Goal: Task Accomplishment & Management: Manage account settings

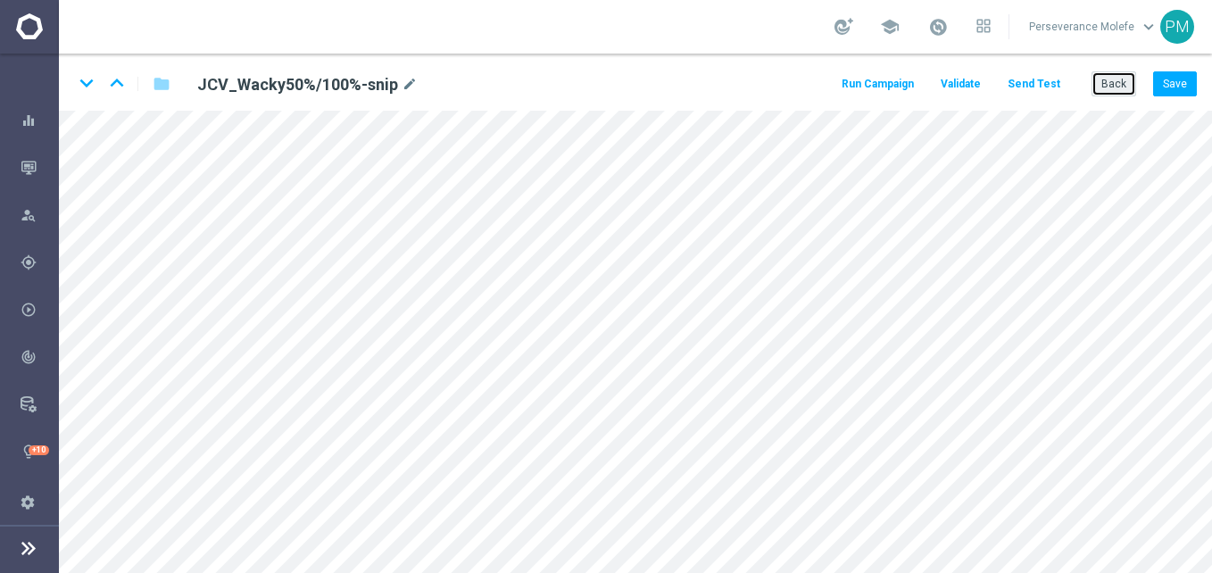
click at [1118, 81] on button "Back" at bounding box center [1114, 83] width 45 height 25
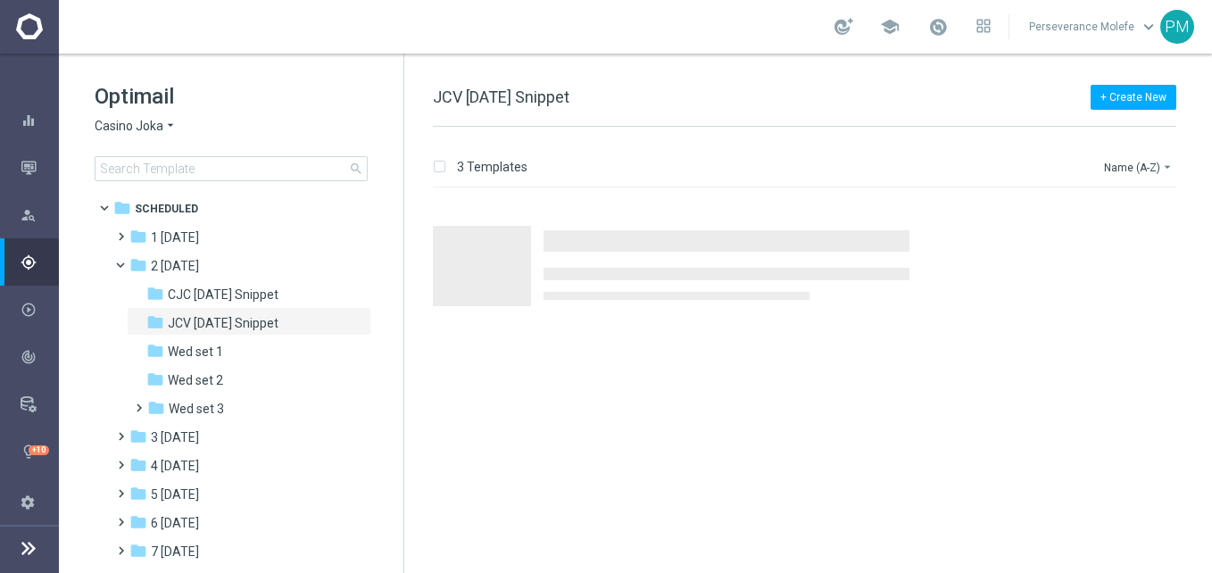
click at [145, 129] on span "Casino Joka" at bounding box center [129, 126] width 69 height 17
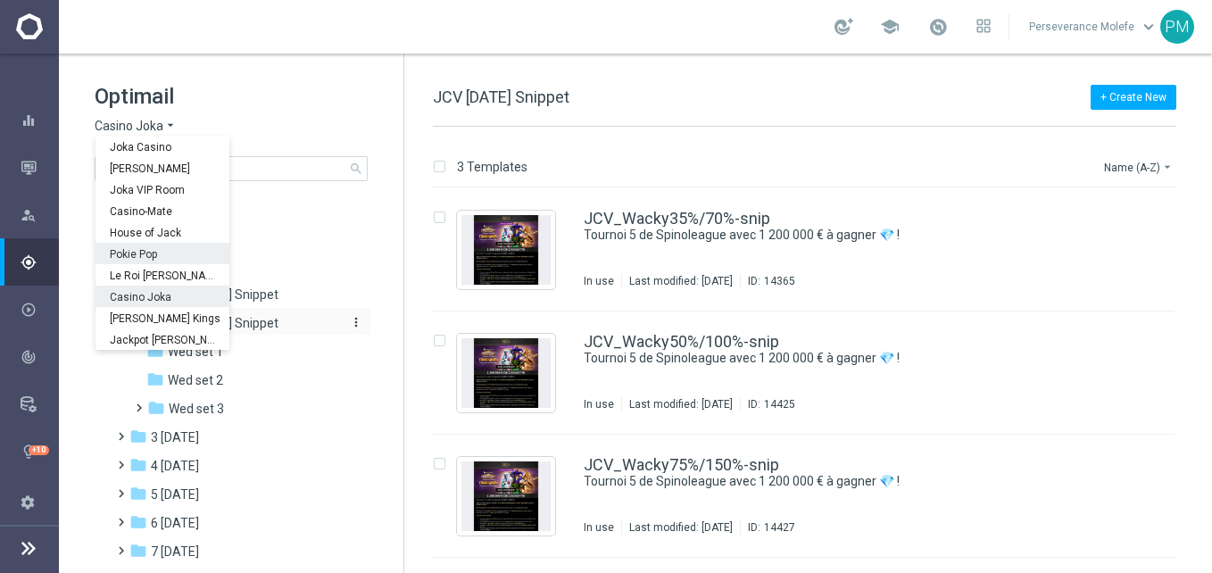
click at [277, 321] on span "JCV [DATE] Snippet" at bounding box center [223, 323] width 111 height 16
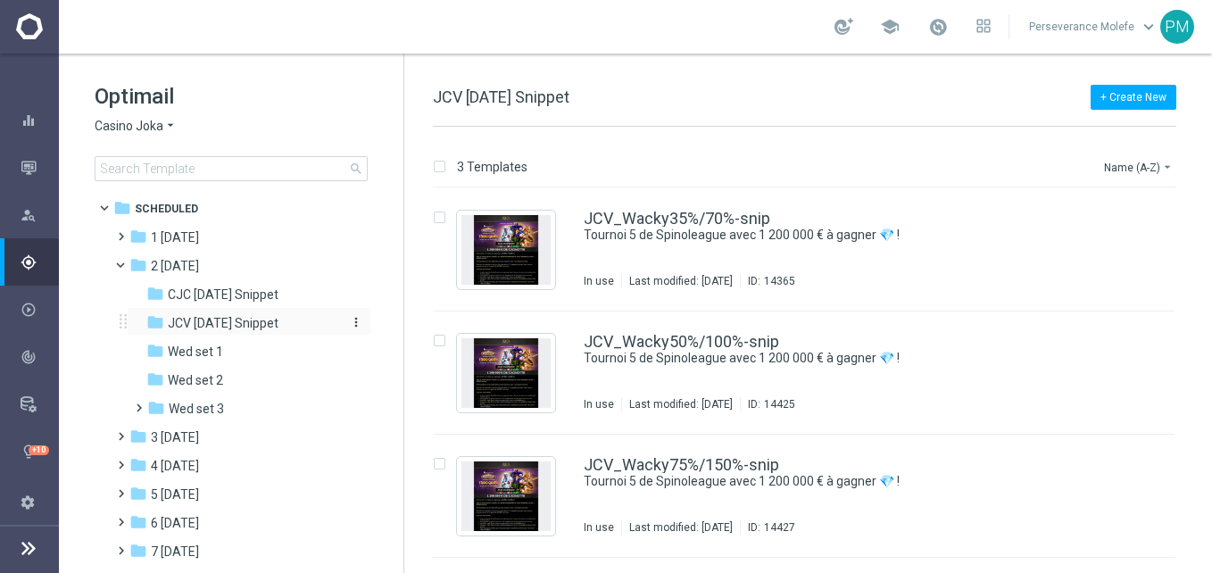
click at [278, 319] on span "JCV [DATE] Snippet" at bounding box center [223, 323] width 111 height 16
click at [349, 325] on icon "more_vert" at bounding box center [356, 322] width 14 height 14
click at [405, 349] on span "Rename" at bounding box center [420, 347] width 42 height 14
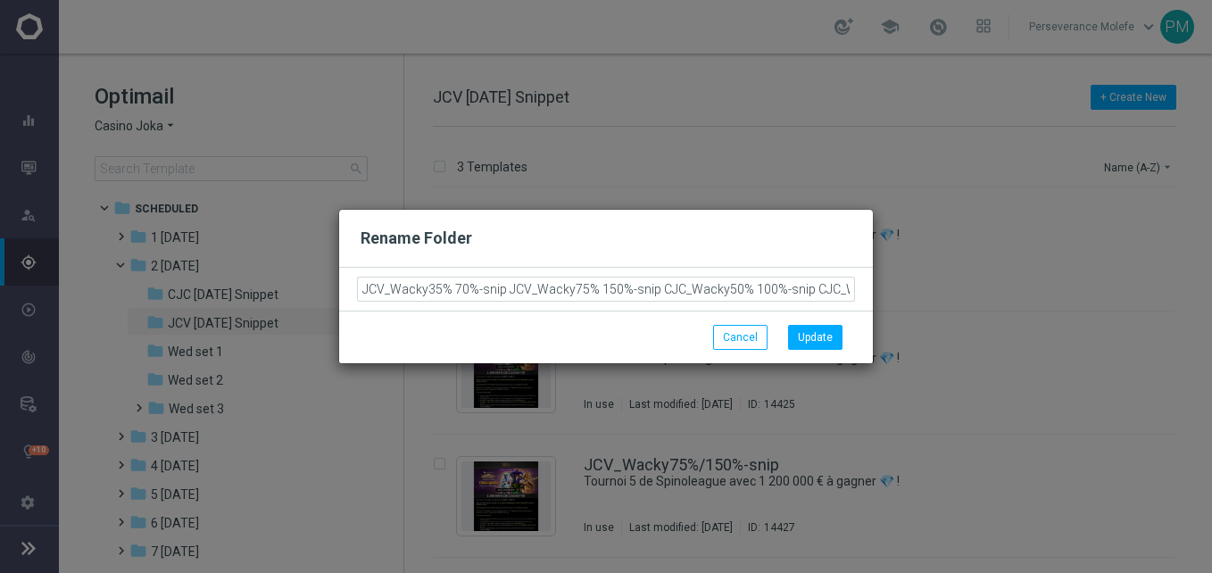
scroll to position [0, 396]
type input "JCV [DATE] Snippet"
click at [741, 331] on button "Cancel" at bounding box center [740, 337] width 54 height 25
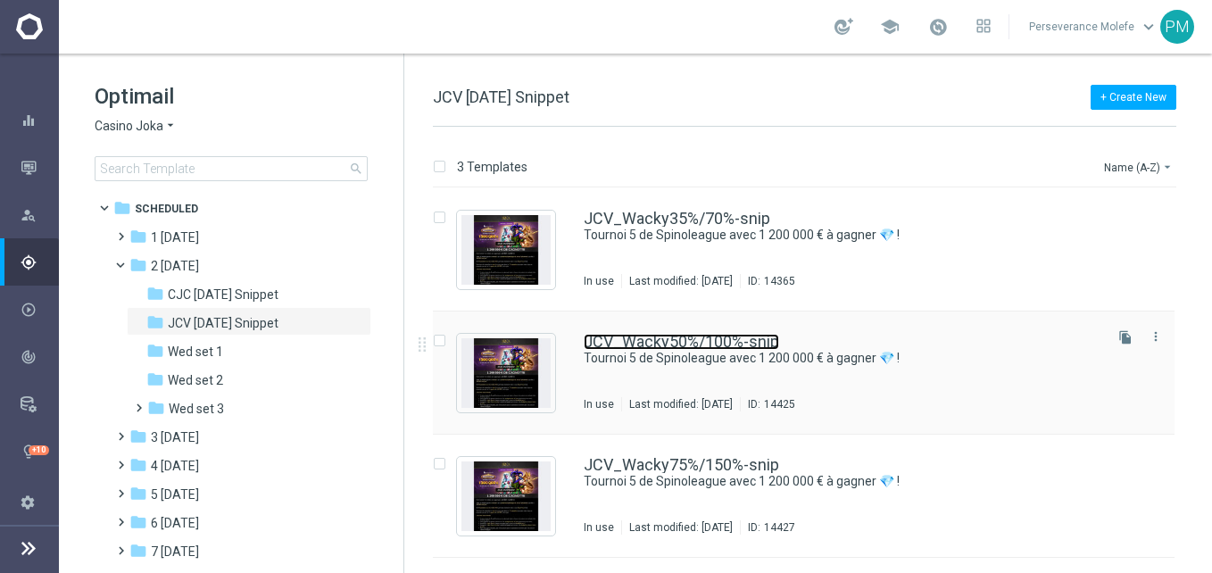
click at [642, 334] on link "JCV_Wacky50%/100%-snip" at bounding box center [681, 342] width 195 height 16
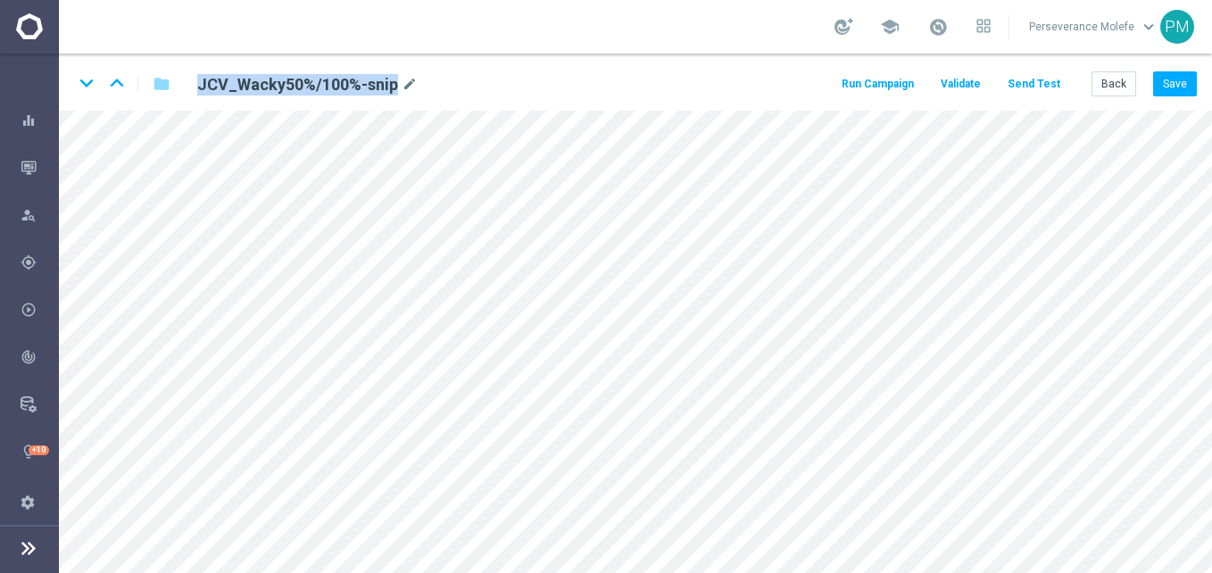
drag, startPoint x: 392, startPoint y: 85, endPoint x: 190, endPoint y: 96, distance: 202.0
click at [190, 96] on div "JCV_Wacky50%/100%-snip mode_edit" at bounding box center [405, 83] width 443 height 25
copy h2 "JCV_Wacky50%/100%-snip"
click at [1111, 83] on button "Back" at bounding box center [1114, 83] width 45 height 25
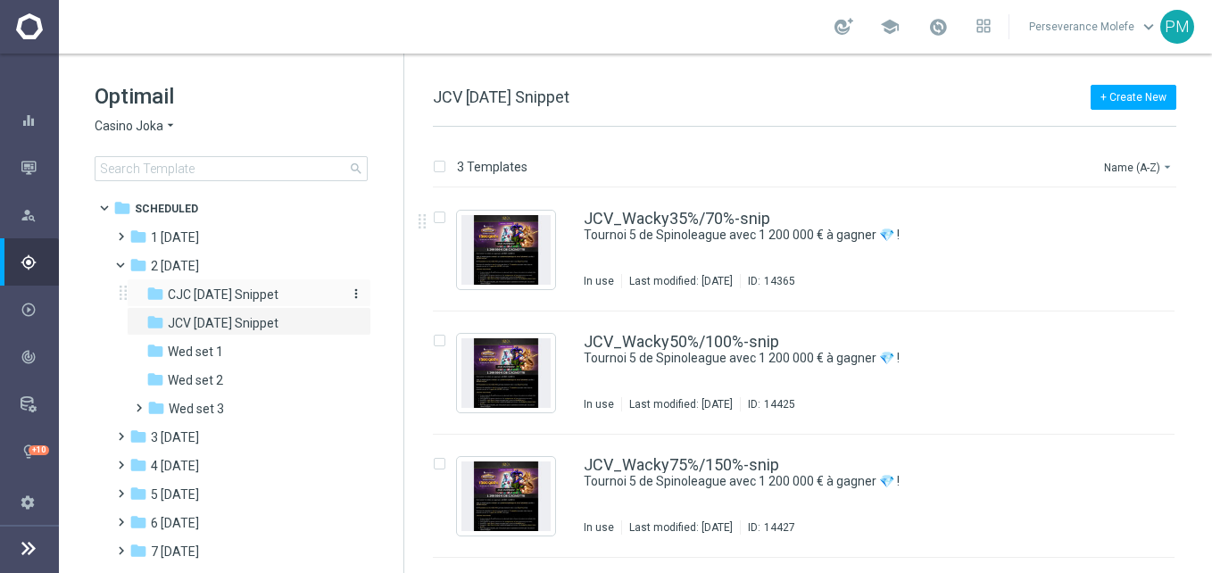
click at [278, 293] on span "CJC [DATE] Snippet" at bounding box center [223, 295] width 111 height 16
click at [706, 208] on div "CJC_Wacky35%/70%-snip Tournoi 5 de Spinoleague avec 1 200 000 € à gagner 💎 ! No…" at bounding box center [804, 249] width 742 height 123
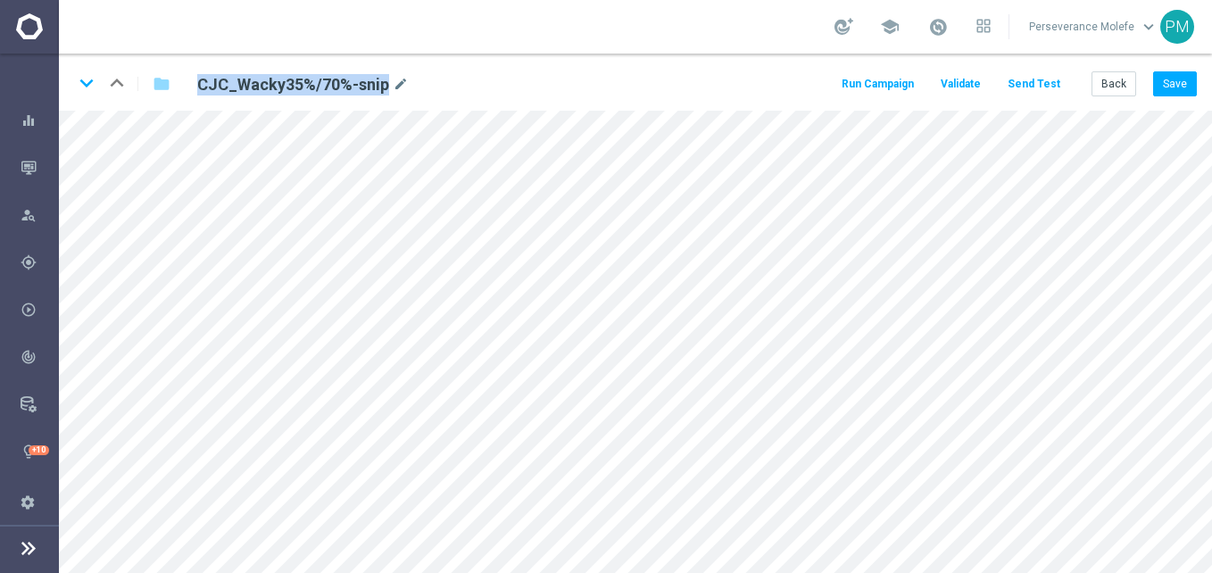
drag, startPoint x: 383, startPoint y: 82, endPoint x: 183, endPoint y: 86, distance: 200.0
click at [183, 86] on div "keyboard_arrow_down keyboard_arrow_up folder CJC_Wacky35%/70%-snip mode_edit" at bounding box center [357, 84] width 568 height 29
copy h2 "CJC_Wacky35%/70%-snip"
click at [1119, 87] on button "Back" at bounding box center [1114, 83] width 45 height 25
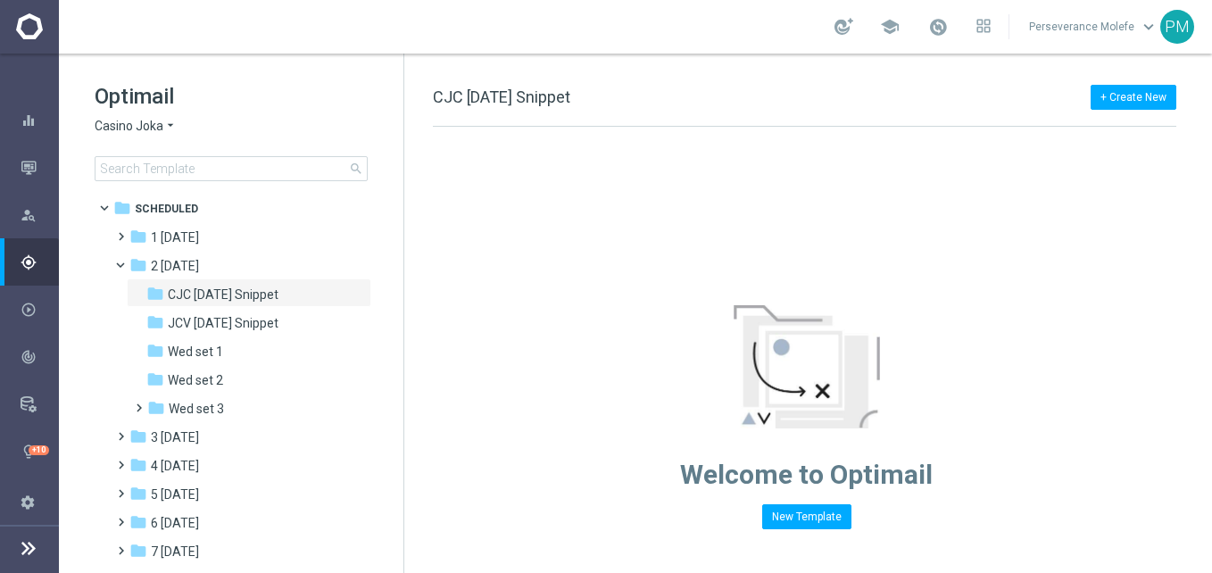
click at [157, 139] on div "Optimail Casino Joka arrow_drop_down × Casino Joka search" at bounding box center [249, 131] width 309 height 99
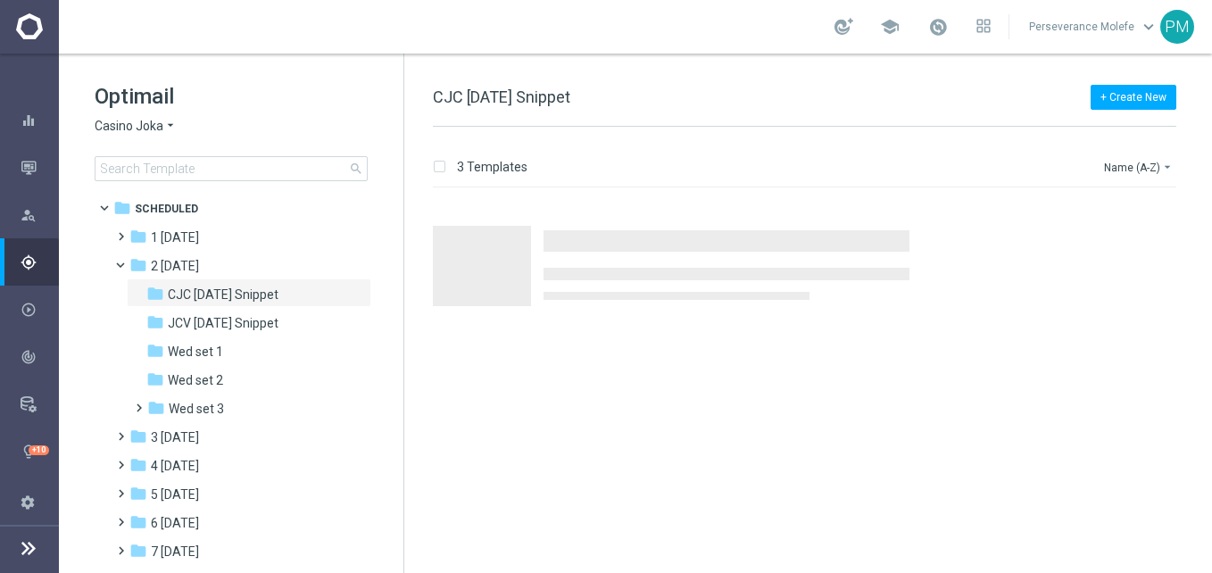
click at [146, 129] on span "Casino Joka" at bounding box center [129, 126] width 69 height 17
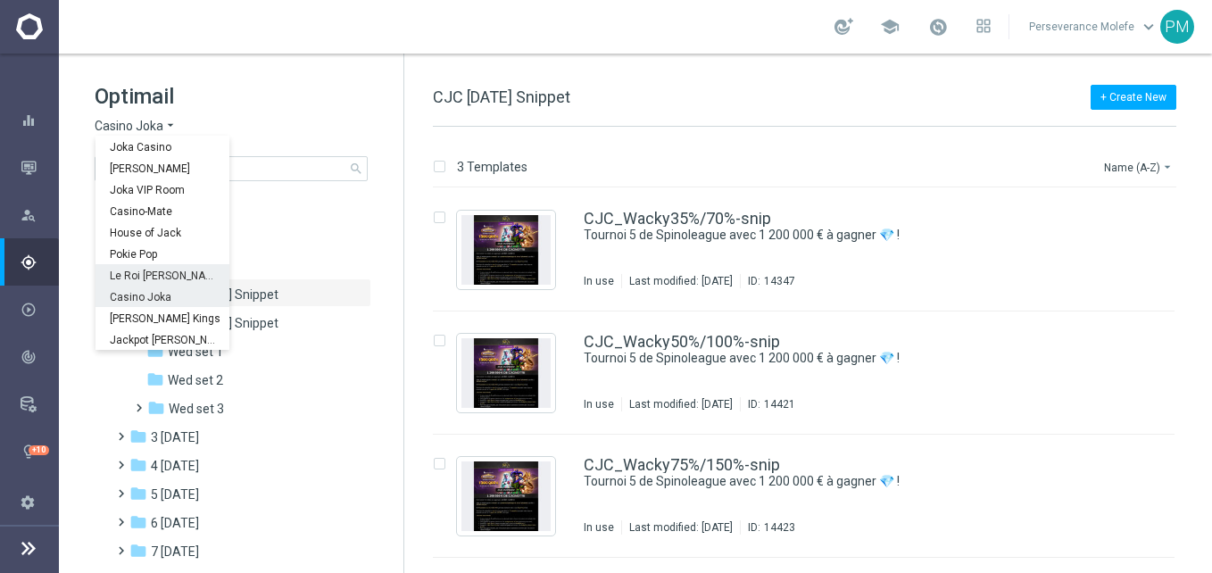
click at [0, 0] on span "Le Roi [PERSON_NAME]" at bounding box center [0, 0] width 0 height 0
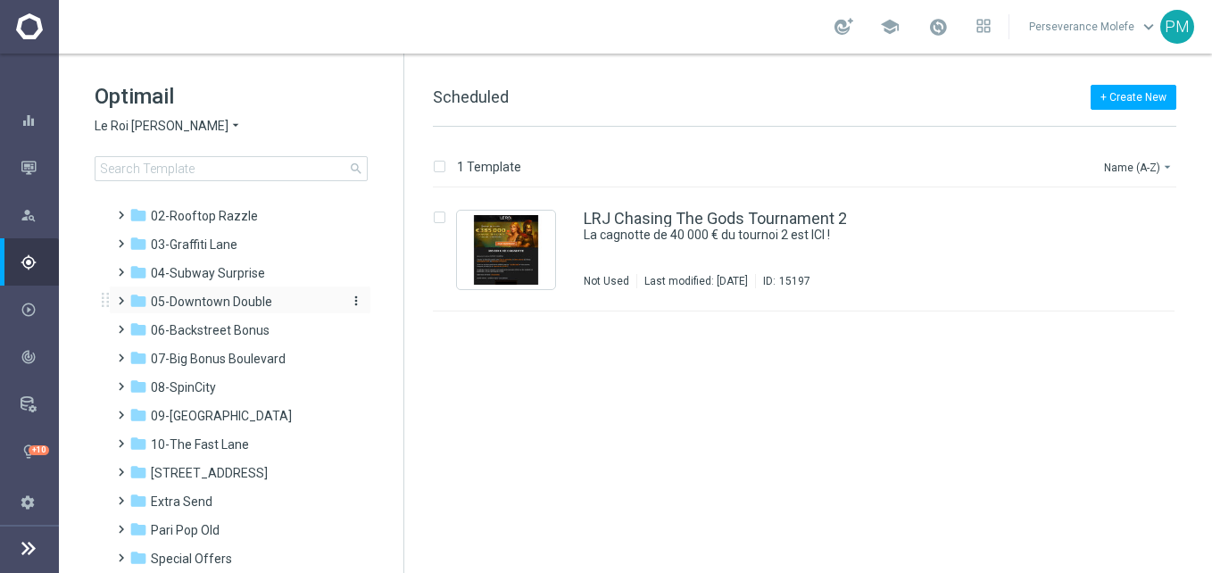
scroll to position [98, 0]
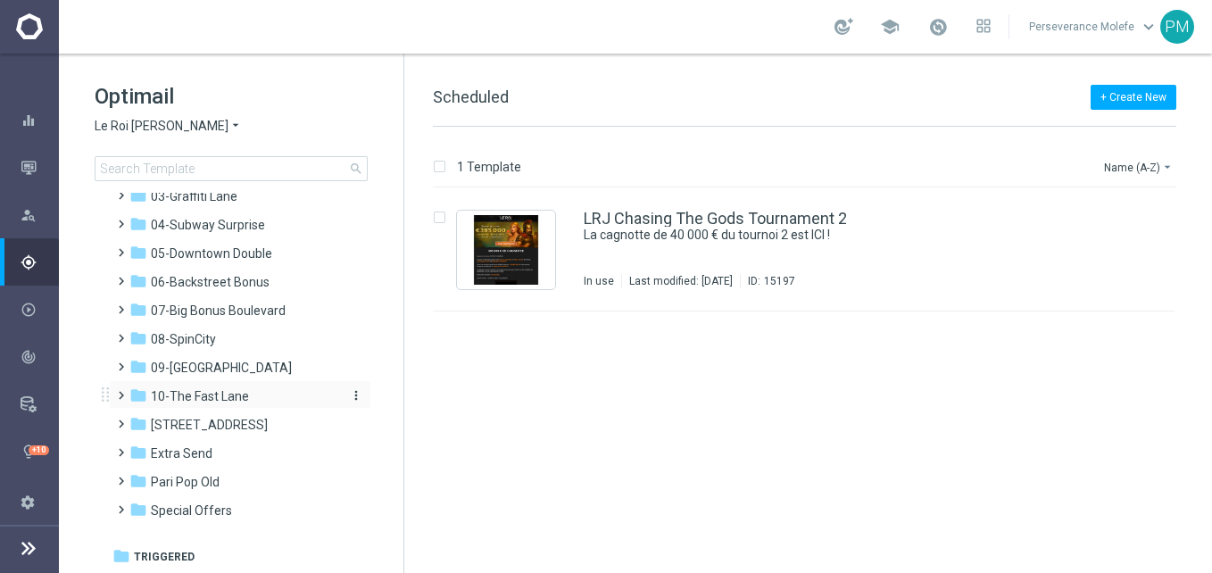
click at [213, 406] on div "folder 10-The Fast Lane" at bounding box center [231, 396] width 205 height 21
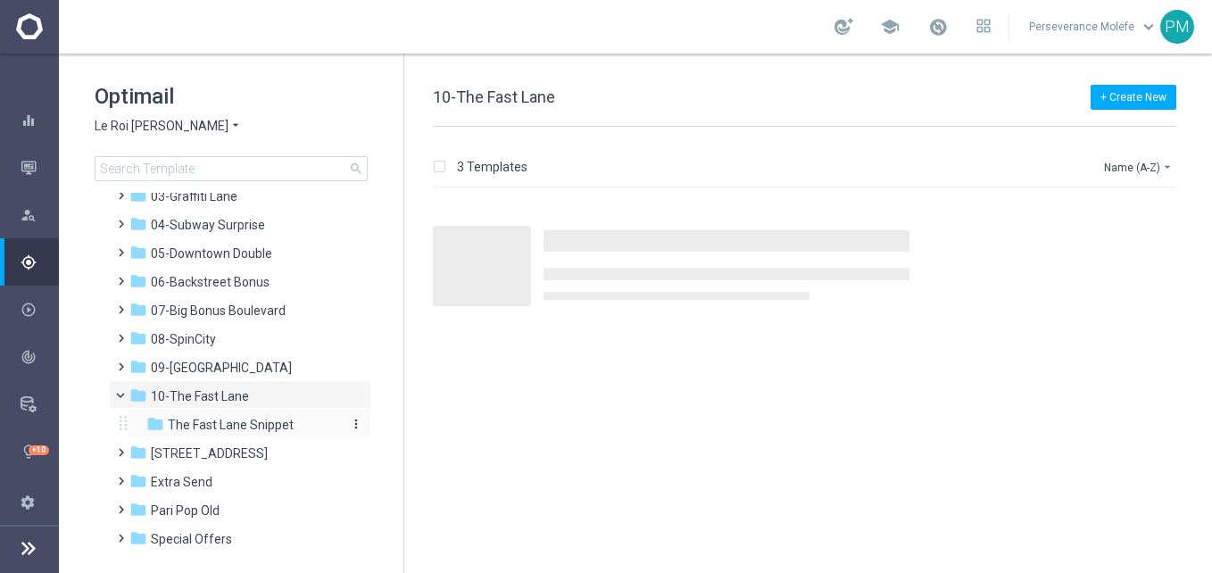
click at [295, 423] on div "folder The Fast Lane Snippet" at bounding box center [241, 425] width 190 height 21
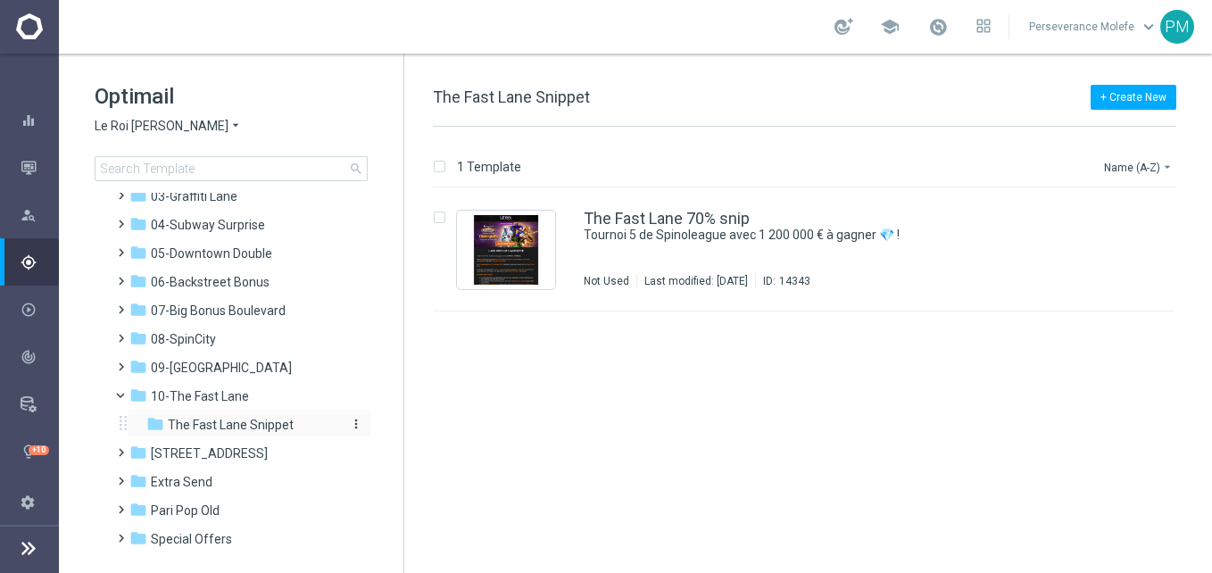
click at [351, 425] on icon "more_vert" at bounding box center [356, 424] width 14 height 14
click at [437, 372] on span "Rename" at bounding box center [420, 375] width 42 height 14
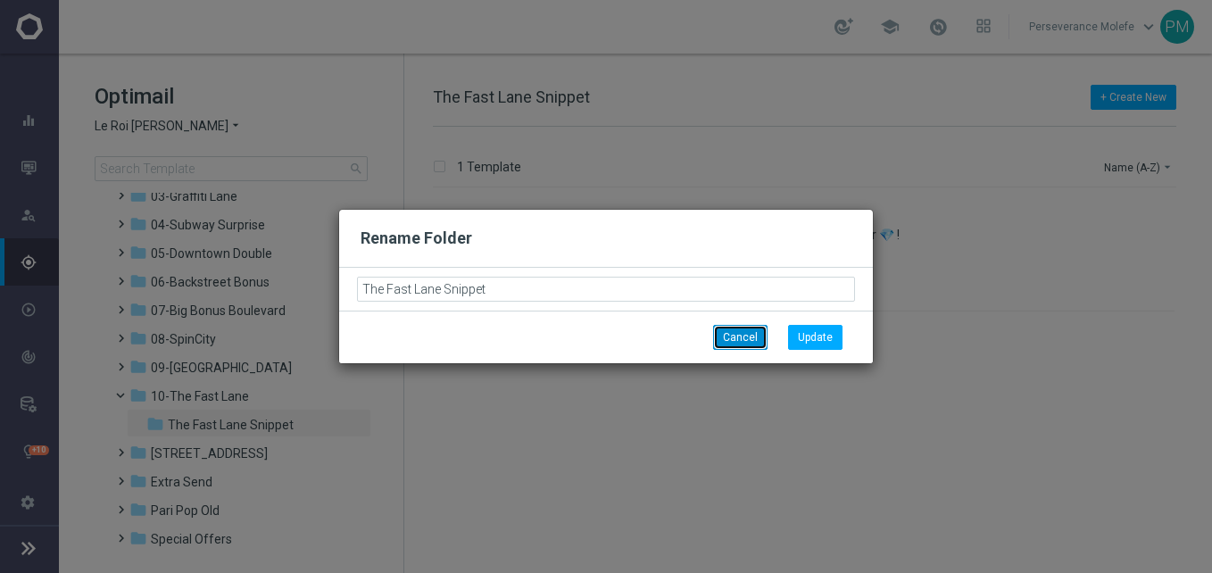
click at [741, 335] on button "Cancel" at bounding box center [740, 337] width 54 height 25
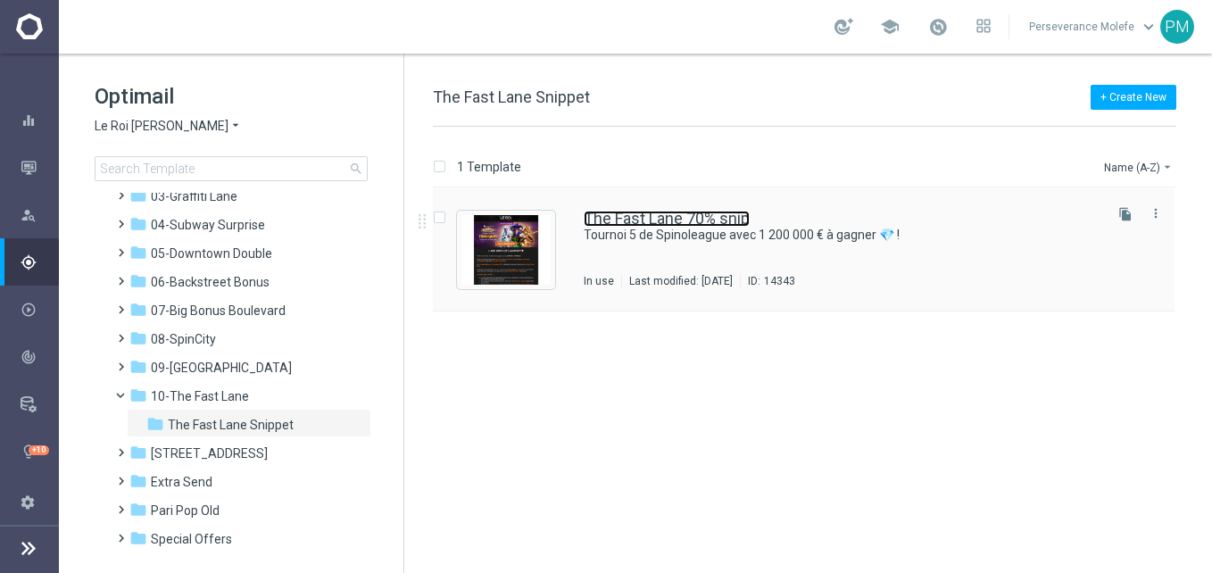
click at [659, 220] on link "The Fast Lane 70% snip" at bounding box center [667, 219] width 166 height 16
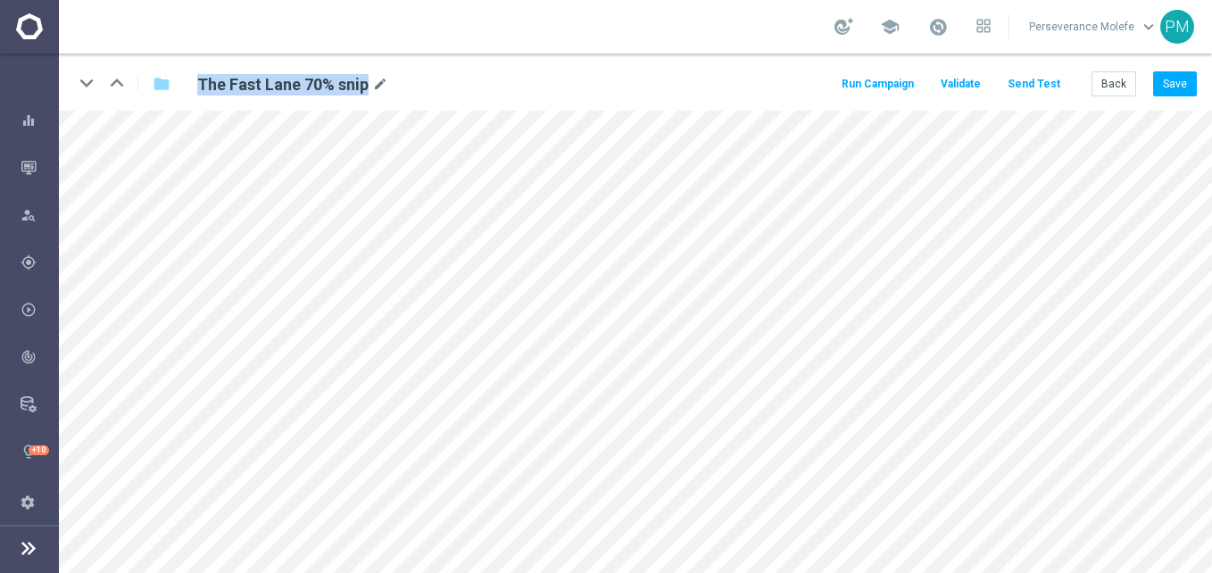
drag, startPoint x: 368, startPoint y: 81, endPoint x: 194, endPoint y: 83, distance: 174.1
click at [194, 83] on div "The Fast Lane 70% snip mode_edit" at bounding box center [405, 83] width 443 height 24
copy h2 "The Fast Lane 70% snip"
